Goal: Information Seeking & Learning: Learn about a topic

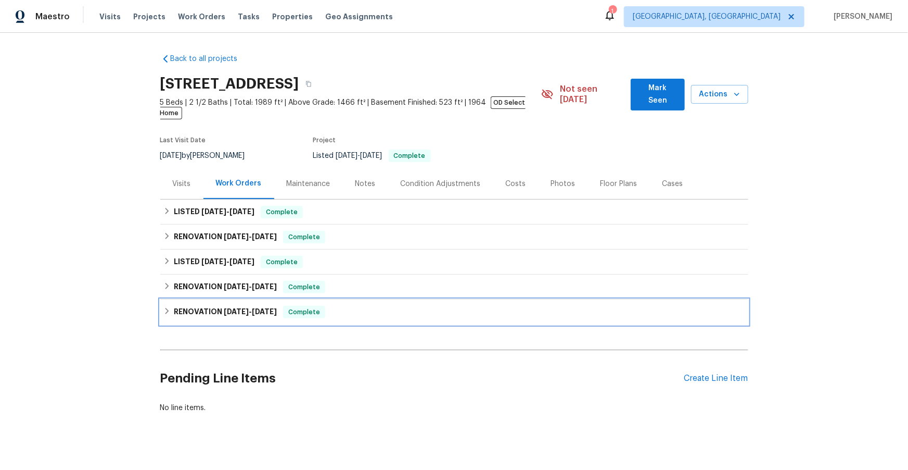
click at [227, 308] on span "[DATE]" at bounding box center [236, 311] width 25 height 7
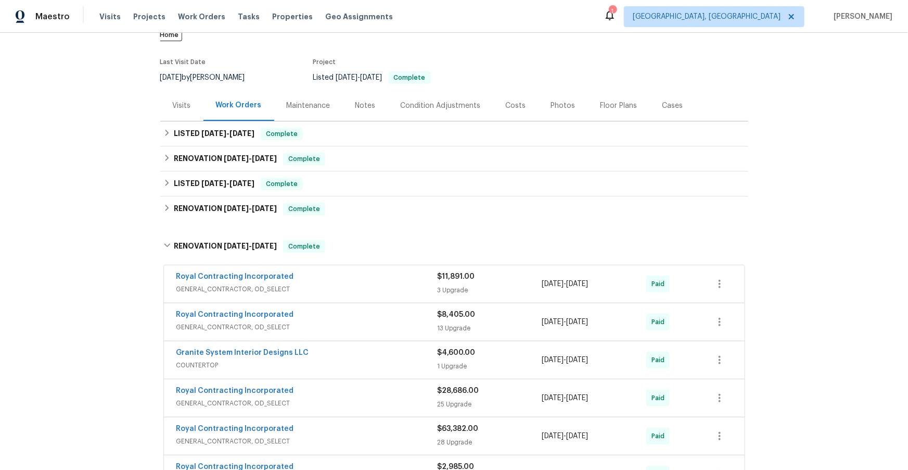
scroll to position [93, 0]
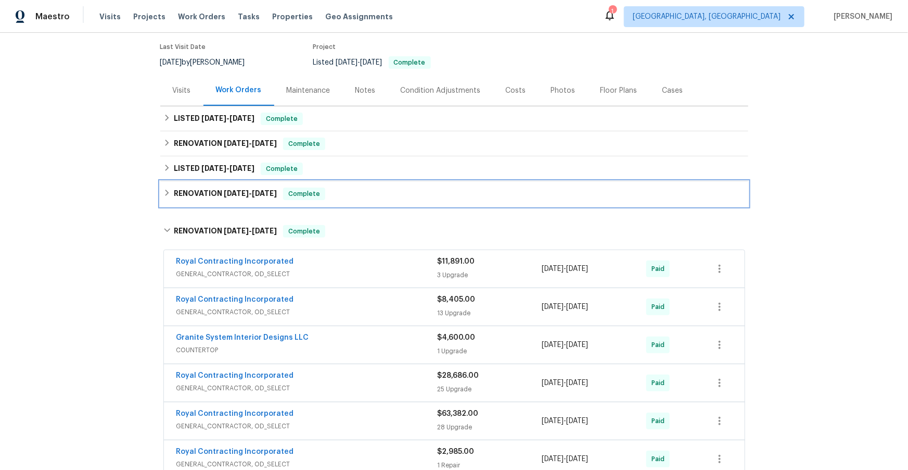
click at [211, 187] on h6 "RENOVATION [DATE] - [DATE]" at bounding box center [225, 193] width 103 height 12
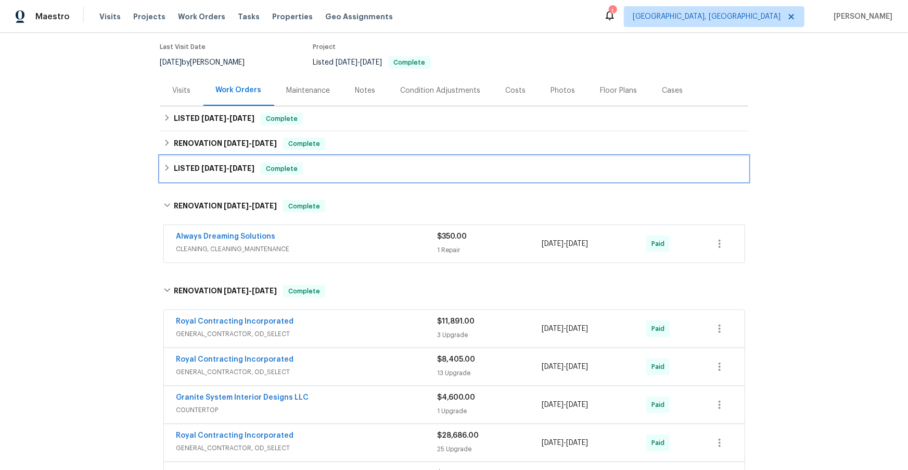
click at [205, 164] on span "[DATE]" at bounding box center [213, 167] width 25 height 7
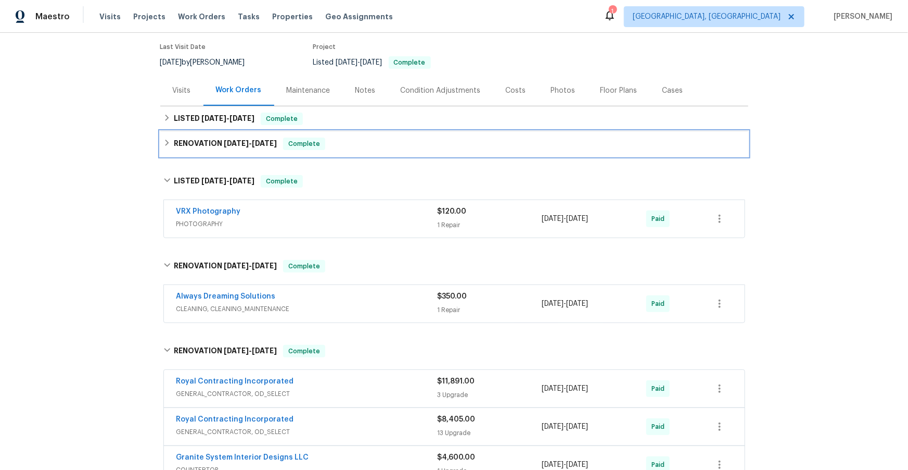
click at [205, 137] on h6 "RENOVATION [DATE] - [DATE]" at bounding box center [225, 143] width 103 height 12
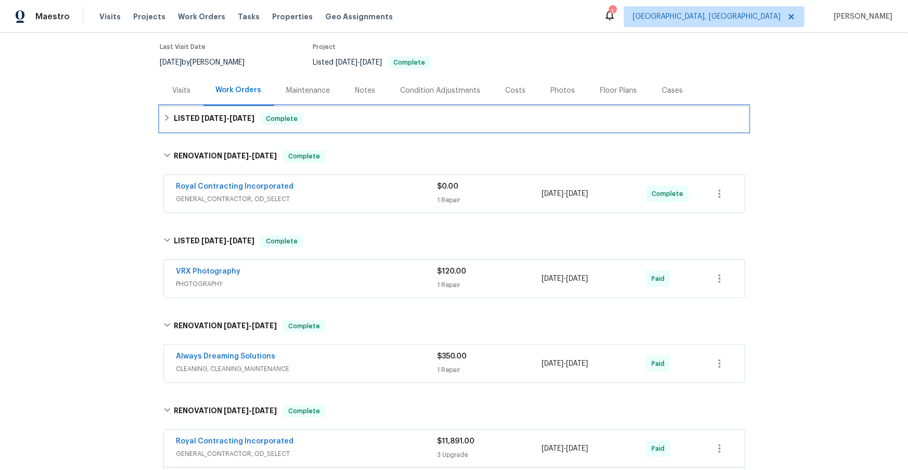
click at [202, 115] on span "[DATE]" at bounding box center [213, 118] width 25 height 7
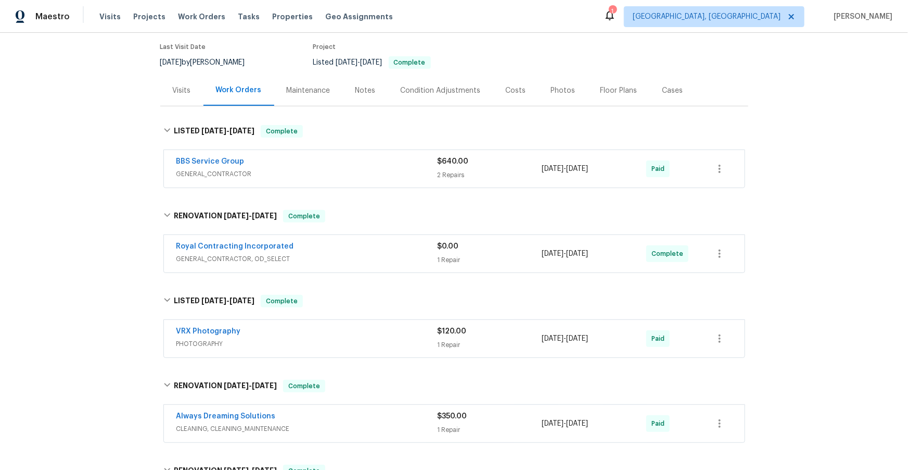
click at [324, 169] on span "GENERAL_CONTRACTOR" at bounding box center [306, 174] width 261 height 10
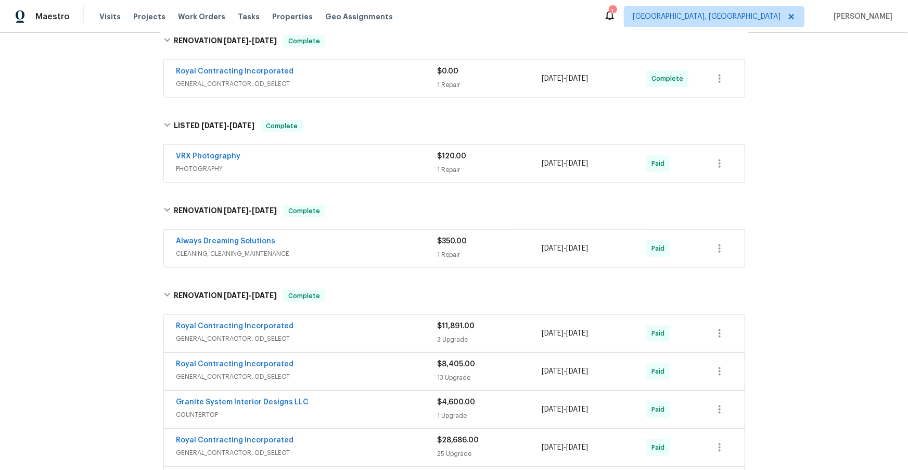
scroll to position [560, 0]
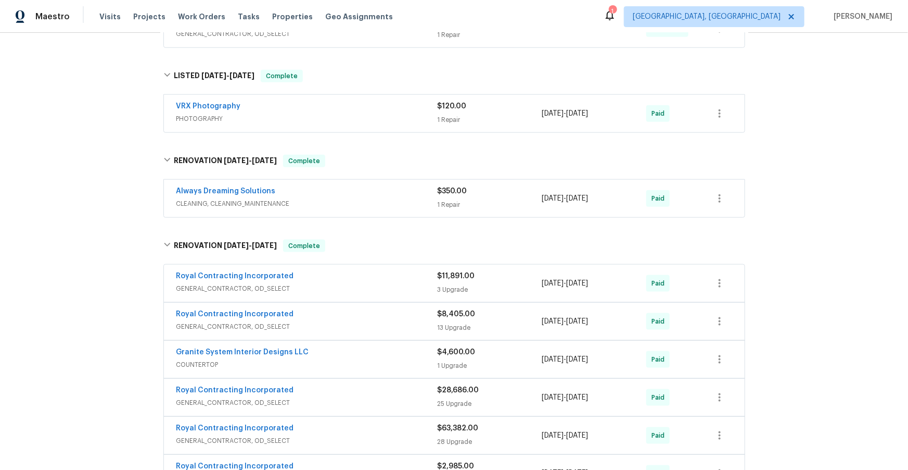
click at [366, 198] on span "CLEANING, CLEANING_MAINTENANCE" at bounding box center [306, 203] width 261 height 10
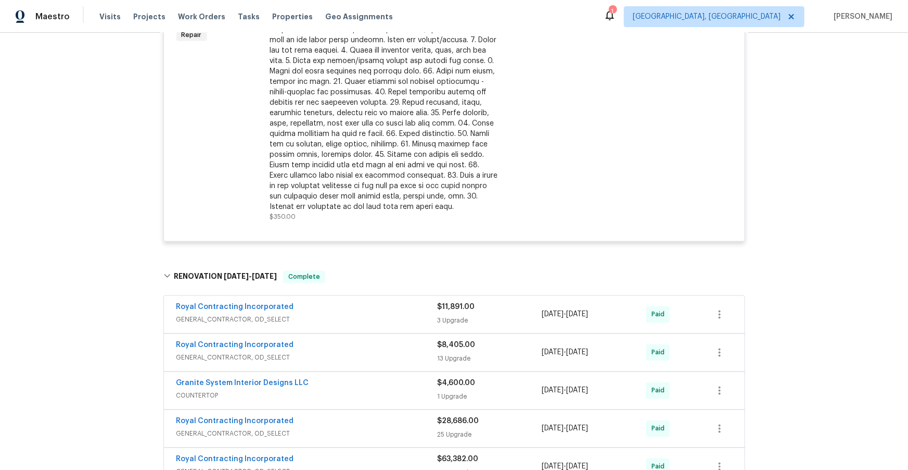
scroll to position [881, 0]
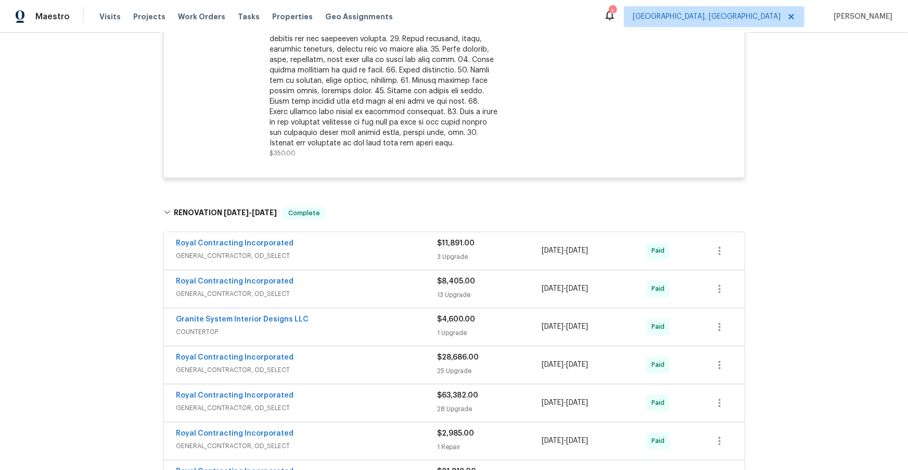
click at [350, 251] on span "GENERAL_CONTRACTOR, OD_SELECT" at bounding box center [306, 256] width 261 height 10
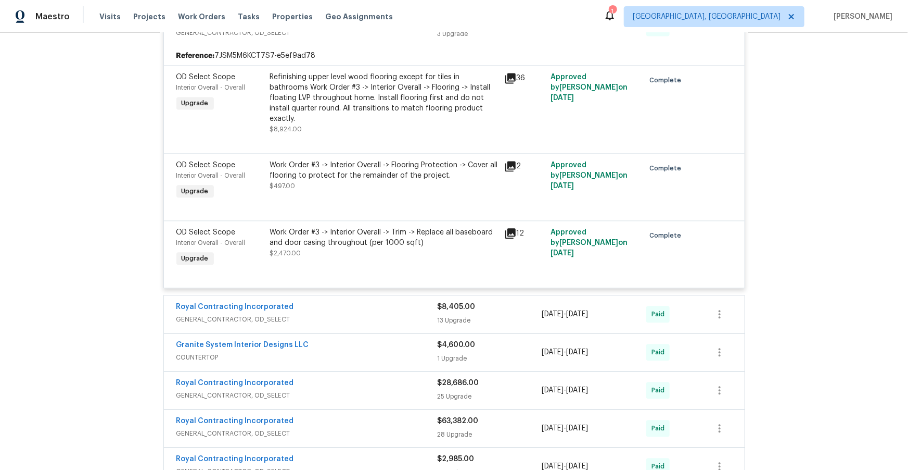
scroll to position [1121, 0]
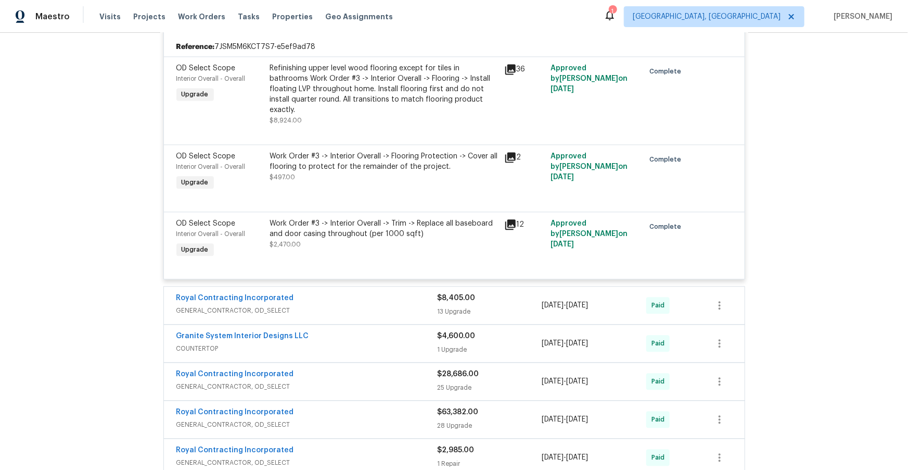
click at [330, 305] on span "GENERAL_CONTRACTOR, OD_SELECT" at bounding box center [306, 310] width 261 height 10
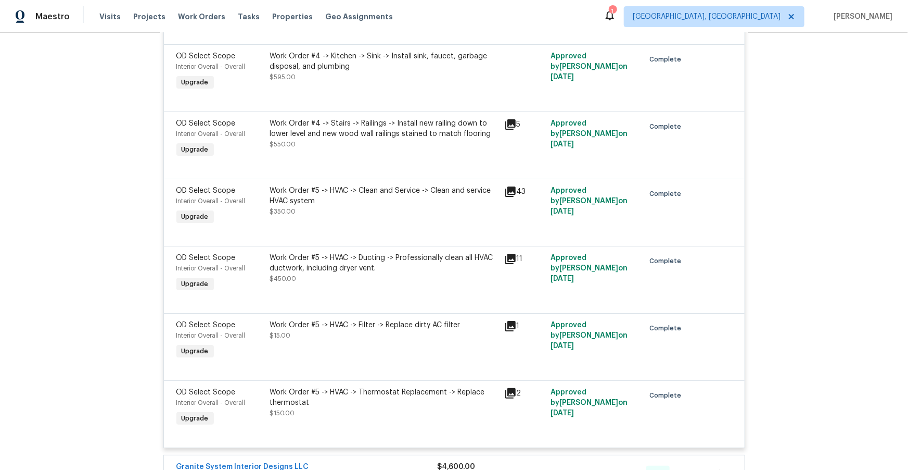
scroll to position [1903, 0]
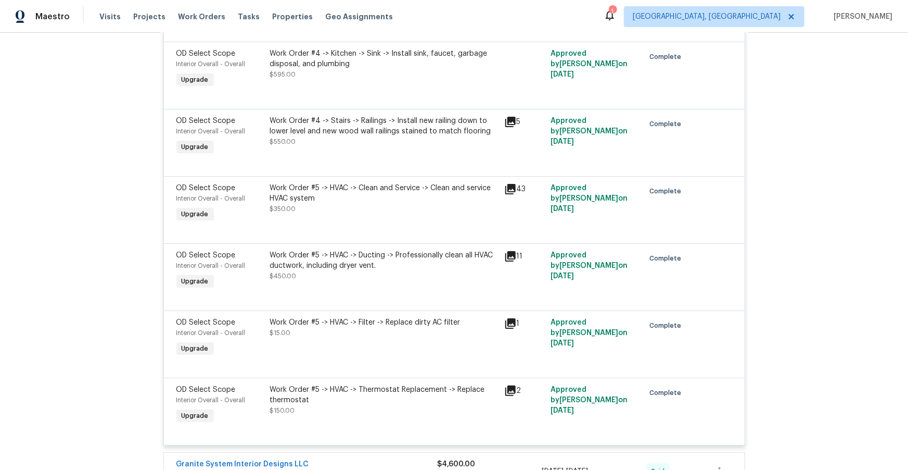
click at [509, 183] on icon at bounding box center [510, 189] width 12 height 12
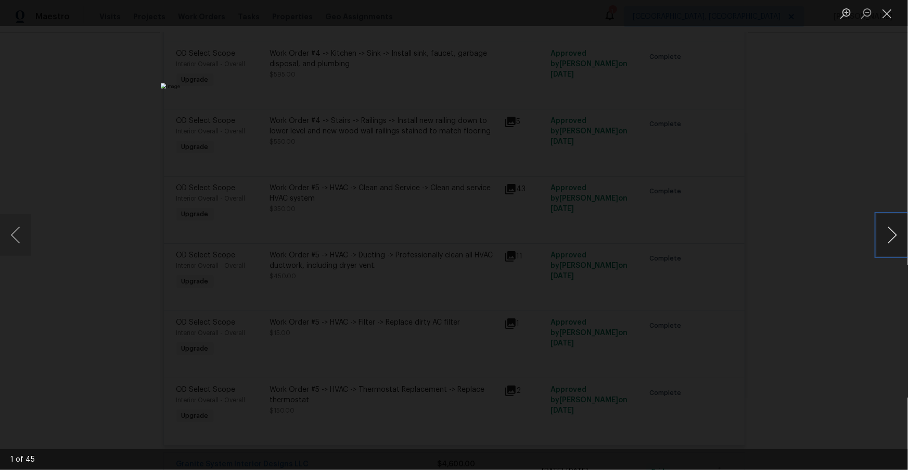
click at [896, 233] on button "Next image" at bounding box center [892, 235] width 31 height 42
click at [894, 233] on button "Next image" at bounding box center [892, 235] width 31 height 42
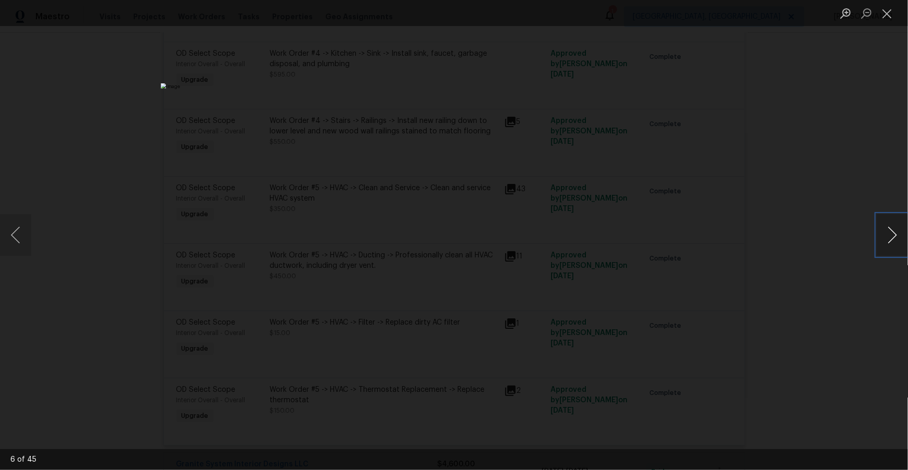
click at [894, 233] on button "Next image" at bounding box center [892, 235] width 31 height 42
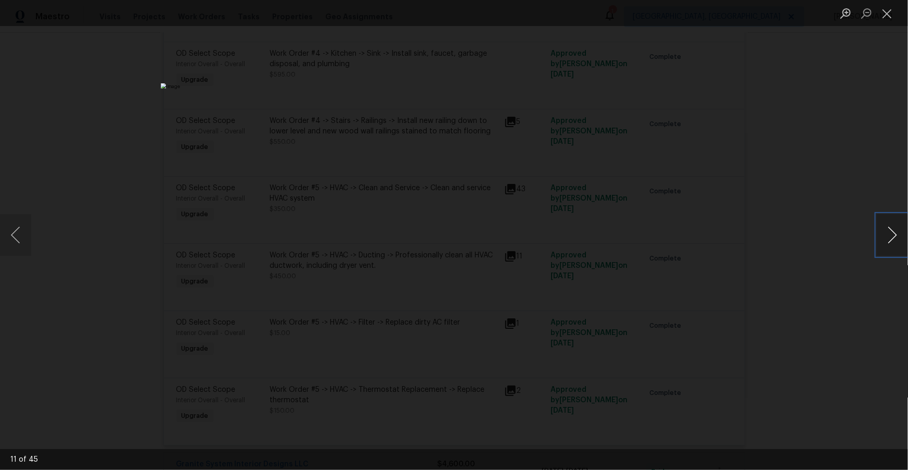
click at [894, 233] on button "Next image" at bounding box center [892, 235] width 31 height 42
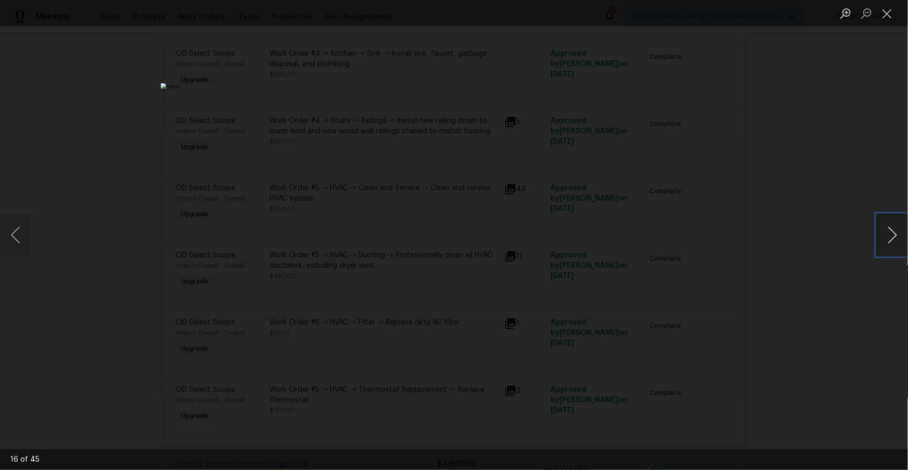
click at [894, 233] on button "Next image" at bounding box center [892, 235] width 31 height 42
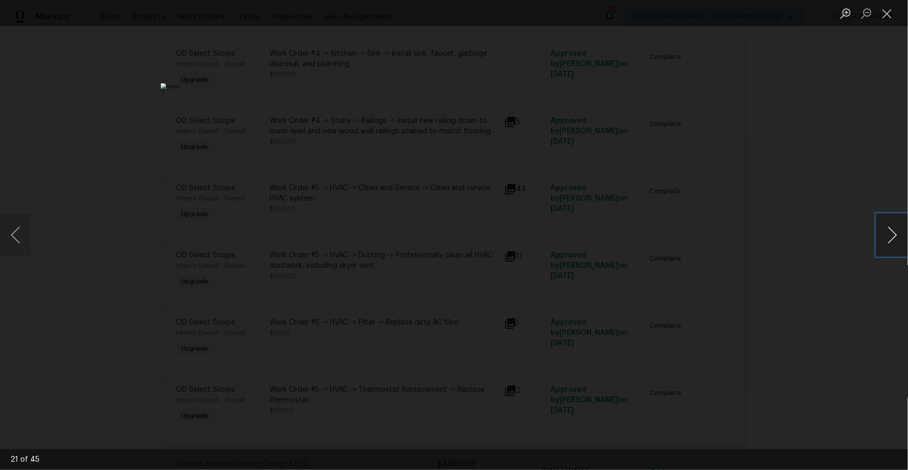
click at [894, 233] on button "Next image" at bounding box center [892, 235] width 31 height 42
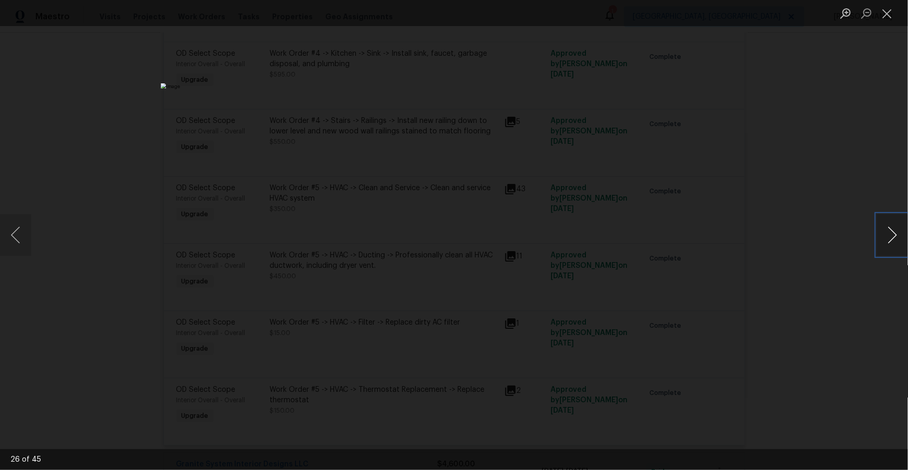
click at [894, 233] on button "Next image" at bounding box center [892, 235] width 31 height 42
